Goal: Information Seeking & Learning: Learn about a topic

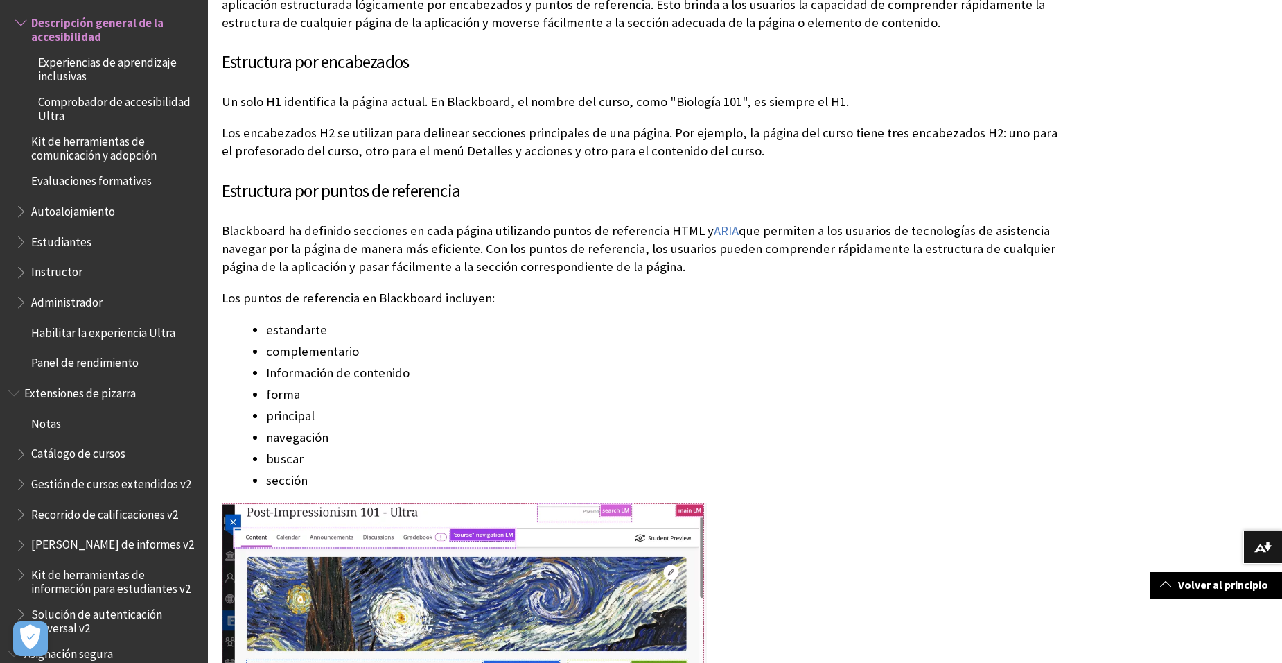
scroll to position [2542, 0]
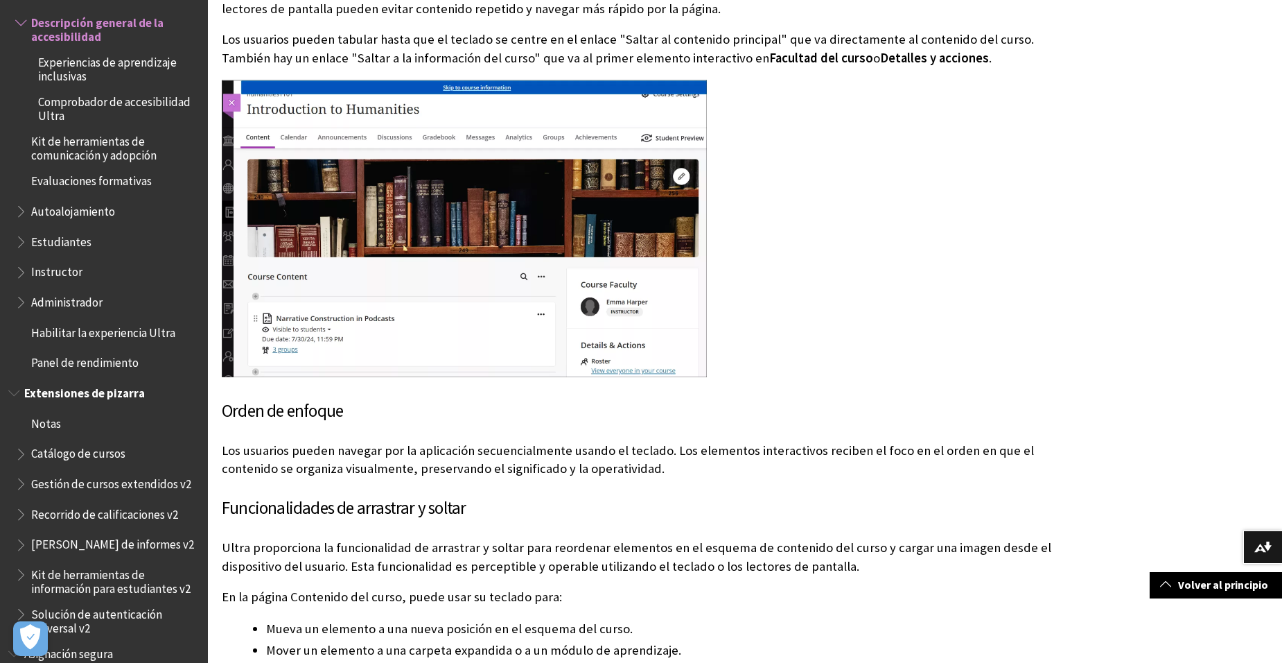
click at [101, 591] on span "Kit de herramientas de información para estudiantes v2" at bounding box center [114, 579] width 167 height 33
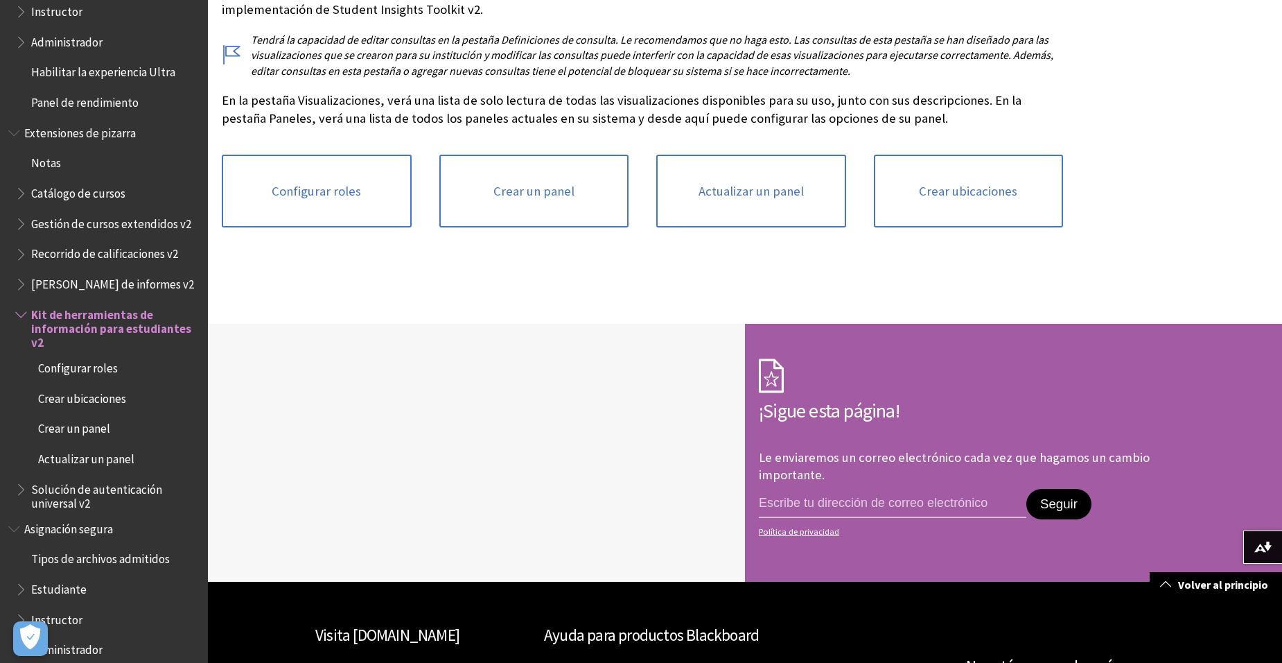
scroll to position [1711, 0]
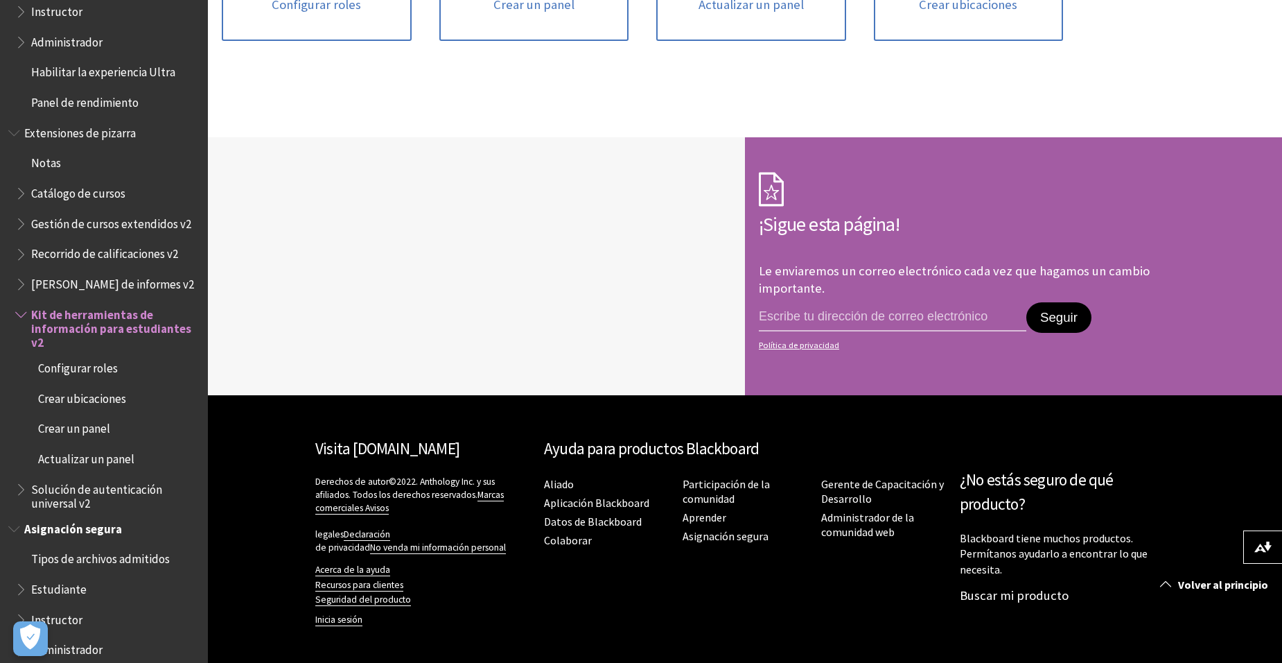
click at [62, 596] on span "Estudiante" at bounding box center [58, 586] width 55 height 19
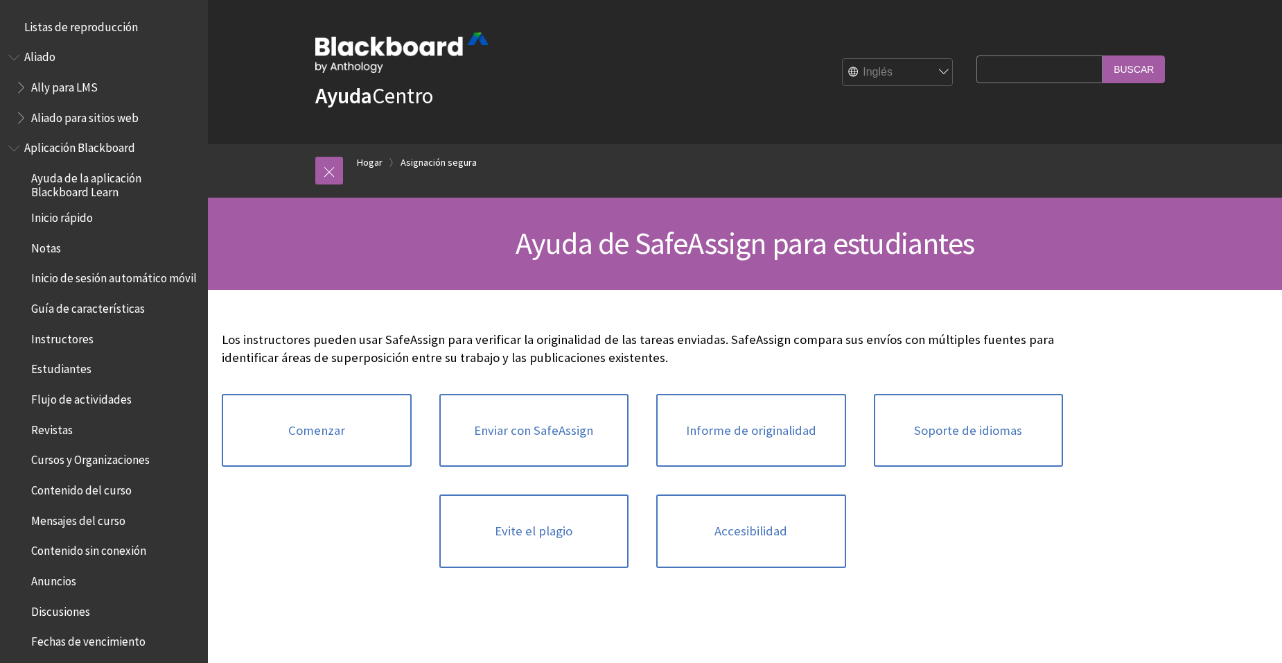
scroll to position [1474, 0]
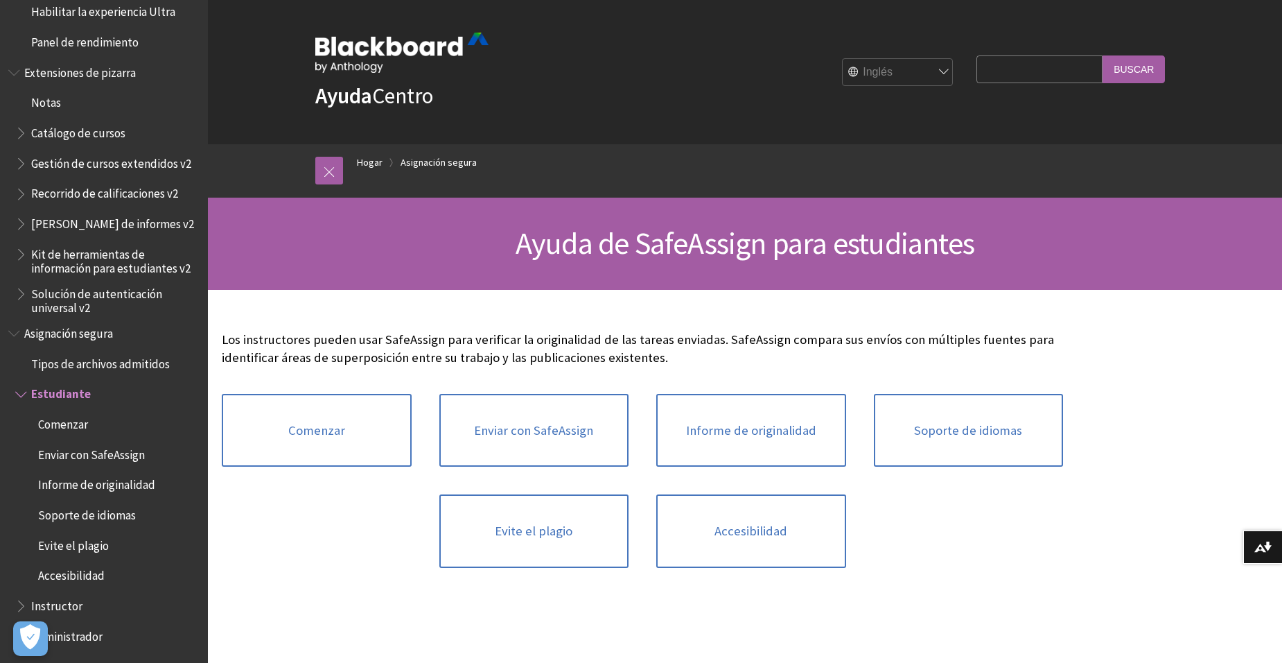
click at [108, 371] on span "Tipos de archivos admitidos" at bounding box center [100, 361] width 139 height 19
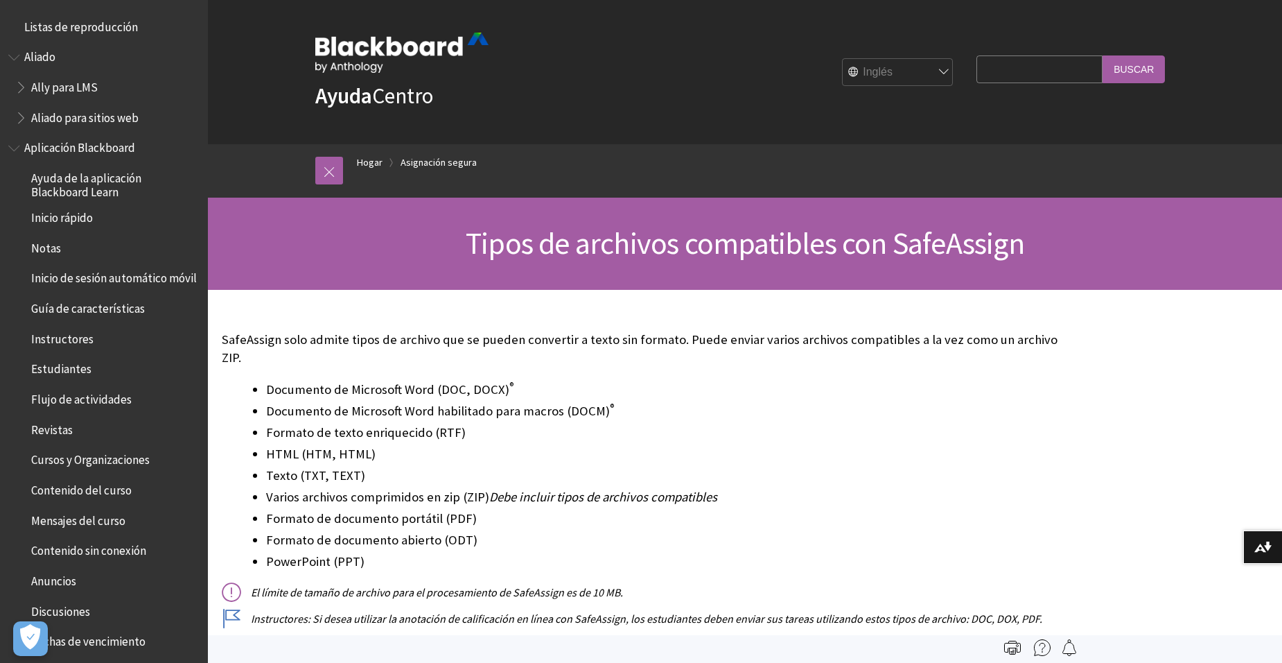
scroll to position [1293, 0]
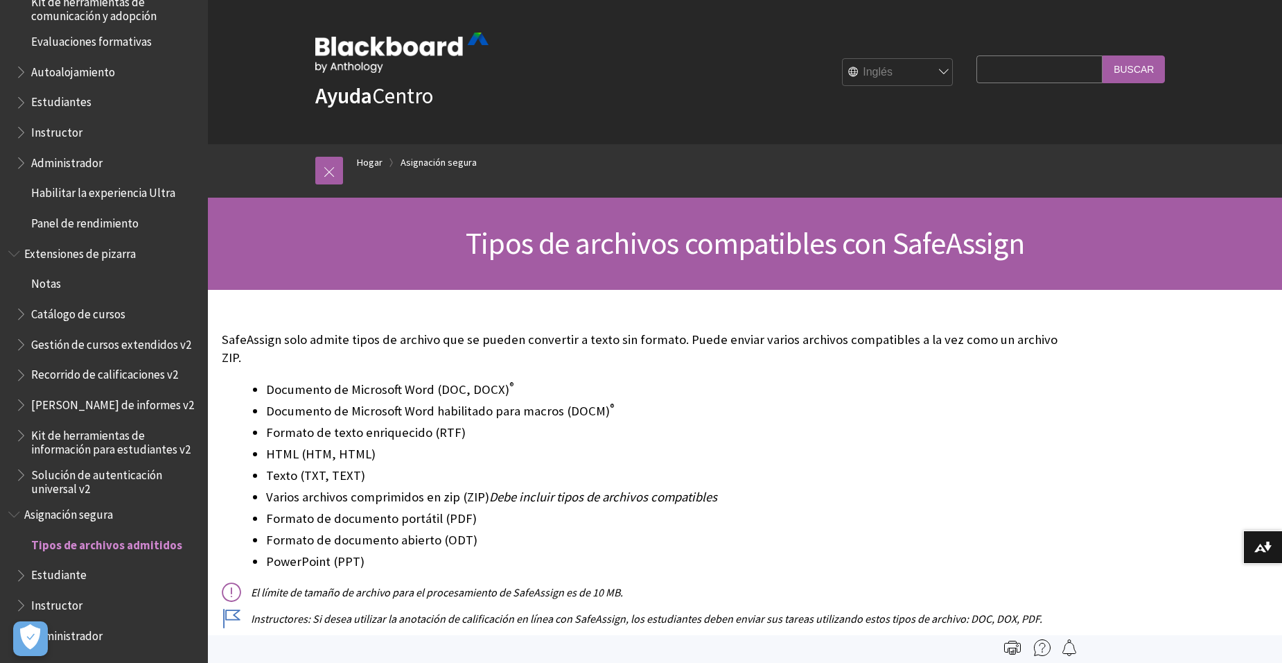
click at [100, 53] on span "Evaluaciones formativas" at bounding box center [107, 42] width 184 height 24
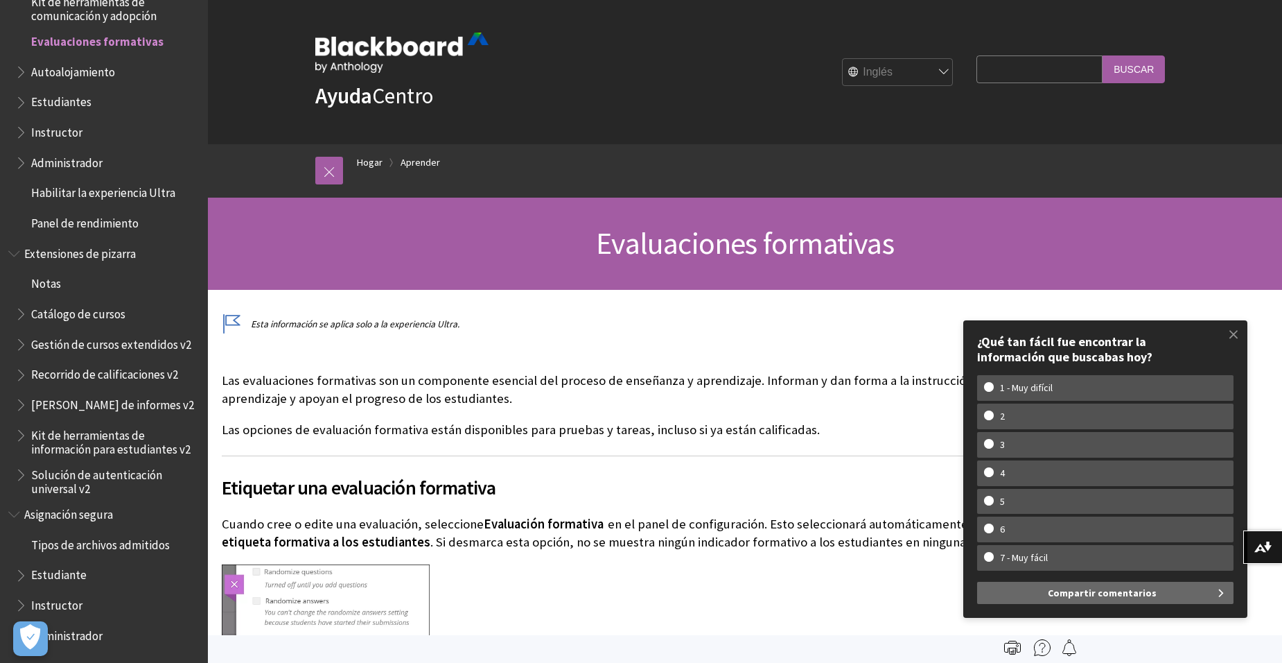
scroll to position [785, 0]
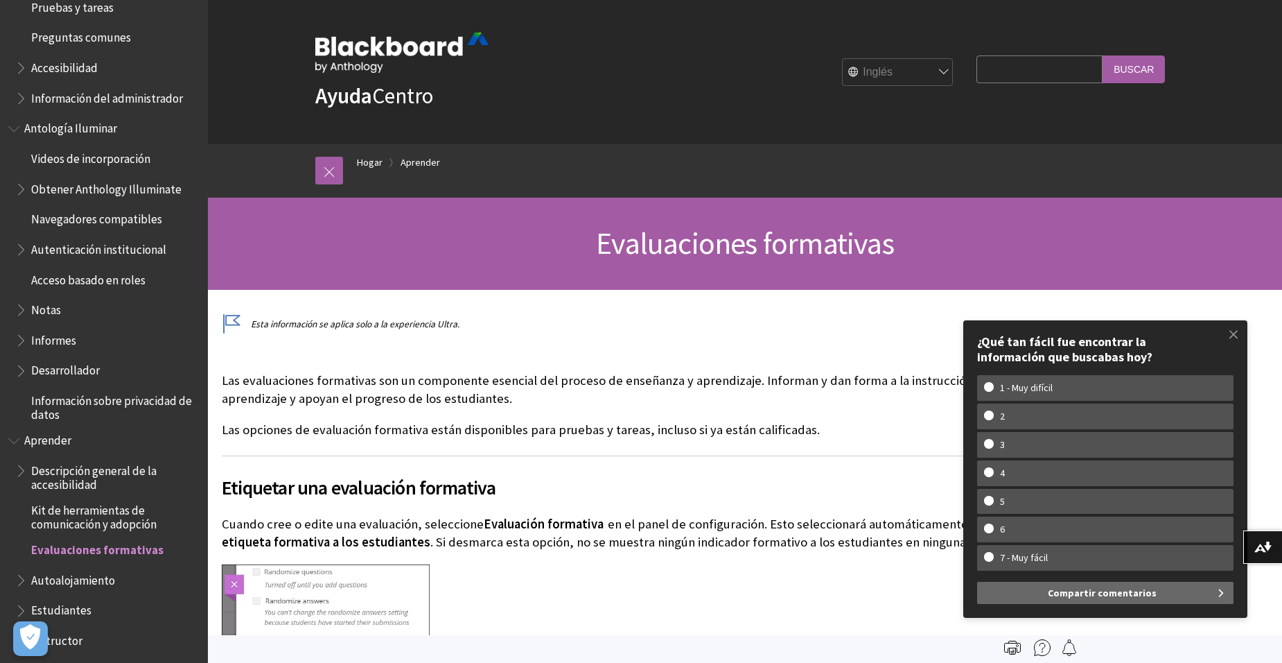
click at [86, 531] on span "Kit de herramientas de comunicación y adopción" at bounding box center [114, 514] width 167 height 33
